Goal: Task Accomplishment & Management: Use online tool/utility

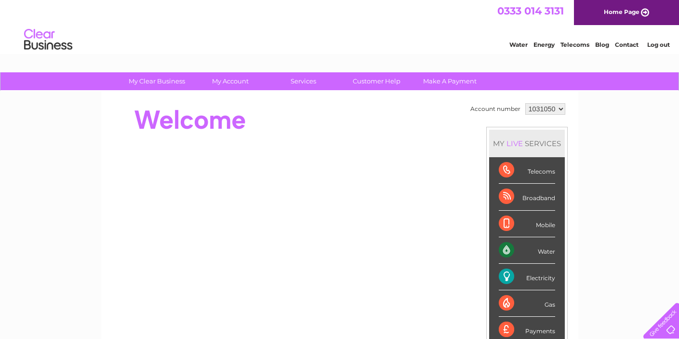
click at [514, 271] on div "Electricity" at bounding box center [527, 277] width 56 height 27
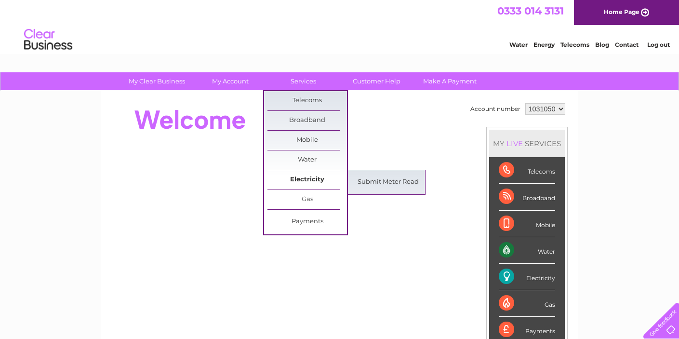
click at [305, 179] on link "Electricity" at bounding box center [308, 179] width 80 height 19
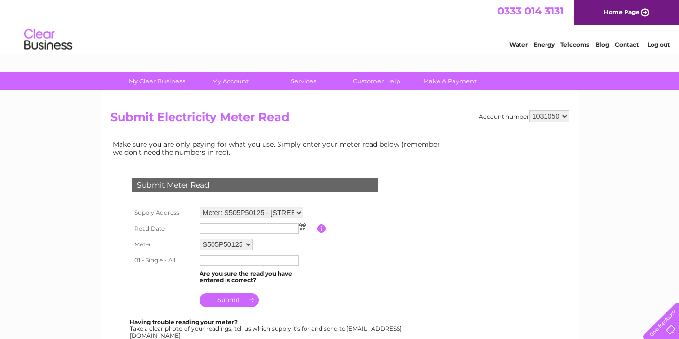
click at [303, 228] on img at bounding box center [302, 227] width 7 height 8
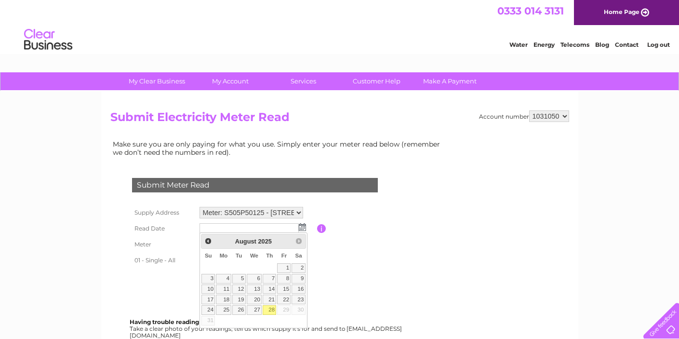
click at [274, 307] on link "28" at bounding box center [270, 310] width 14 height 10
type input "[DATE]"
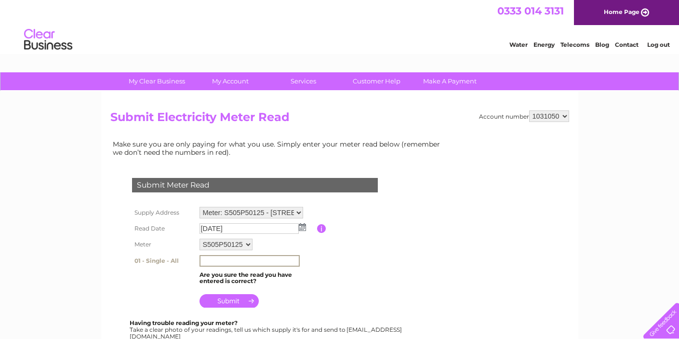
click at [212, 260] on input "text" at bounding box center [250, 261] width 100 height 12
type input "562540"
click at [235, 298] on input "submit" at bounding box center [229, 300] width 59 height 14
